Goal: Task Accomplishment & Management: Use online tool/utility

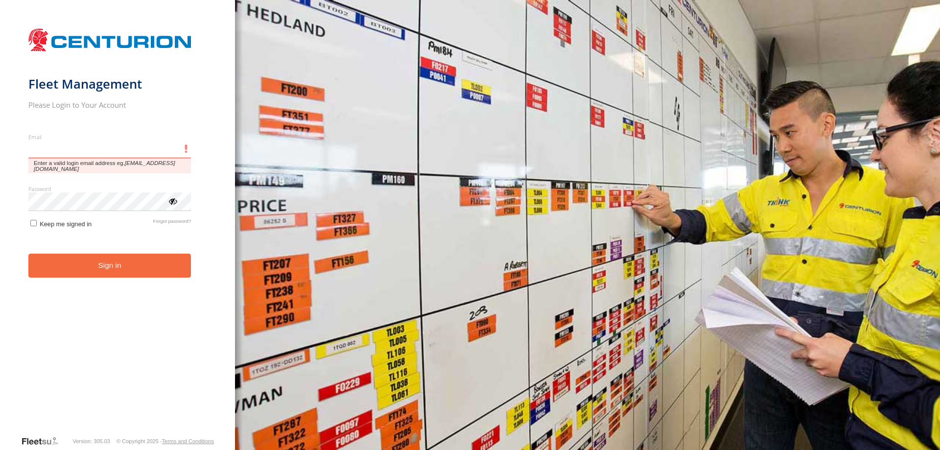
type input "**********"
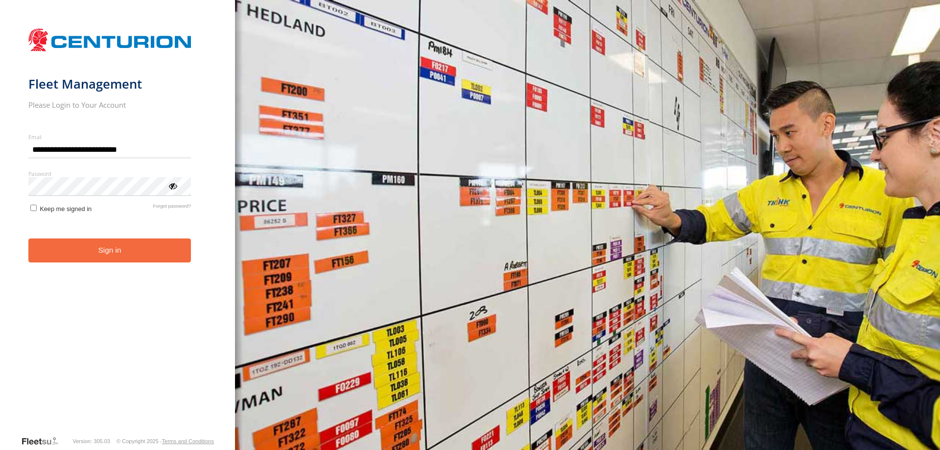
click at [108, 244] on form "**********" at bounding box center [117, 229] width 179 height 412
click at [117, 245] on button "Sign in" at bounding box center [109, 250] width 163 height 24
